Goal: Transaction & Acquisition: Purchase product/service

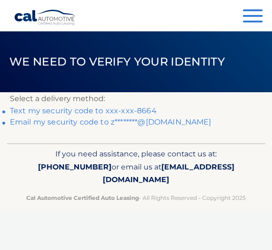
click at [90, 110] on link "Text my security code to xxx-xxx-8664" at bounding box center [83, 110] width 147 height 9
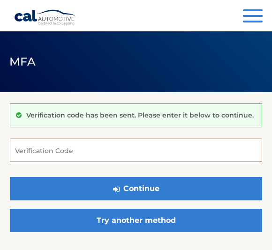
click at [34, 153] on input "Verification Code" at bounding box center [136, 150] width 252 height 23
type input "362898"
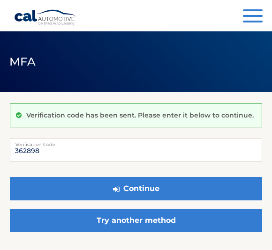
click at [178, 191] on button "Continue" at bounding box center [136, 188] width 252 height 23
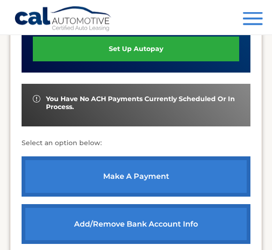
scroll to position [299, 0]
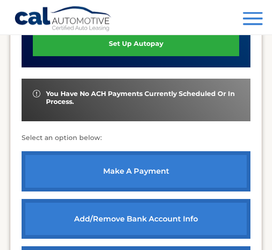
click at [230, 171] on link "make a payment" at bounding box center [136, 172] width 228 height 40
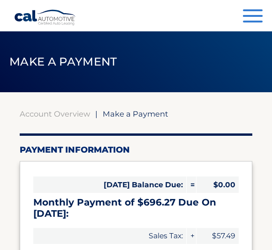
select select "Yjc5ZjM5Y2YtNTYyMy00MTU3LTk0OTEtMDRkZmNhMzQ4MmMy"
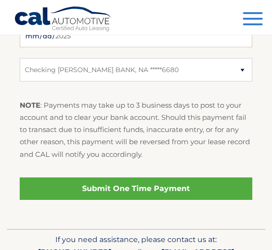
scroll to position [472, 0]
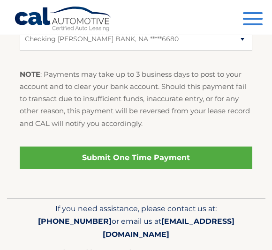
click at [228, 161] on link "Submit One Time Payment" at bounding box center [136, 158] width 233 height 22
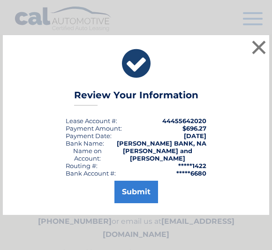
click at [147, 191] on button "Submit" at bounding box center [136, 192] width 44 height 22
